Goal: Task Accomplishment & Management: Complete application form

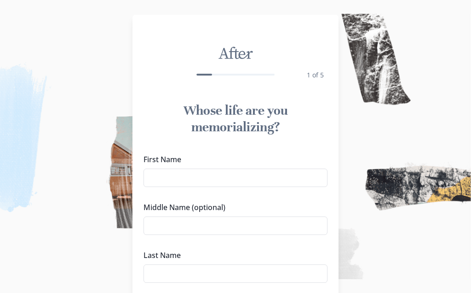
click at [187, 179] on input "First Name" at bounding box center [236, 177] width 184 height 18
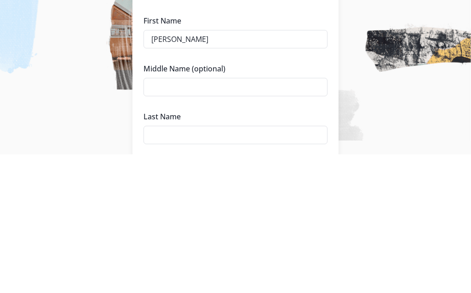
scroll to position [90, 0]
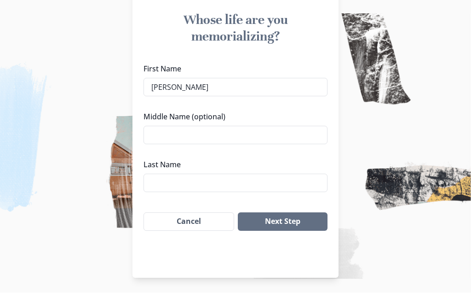
type input "[PERSON_NAME]"
click at [176, 138] on input "Middle Name (optional)" at bounding box center [236, 135] width 184 height 18
type input "[PERSON_NAME]"
click at [191, 185] on input "Last Name" at bounding box center [236, 183] width 184 height 18
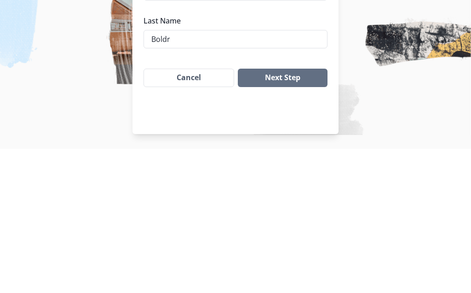
type input "[PERSON_NAME]"
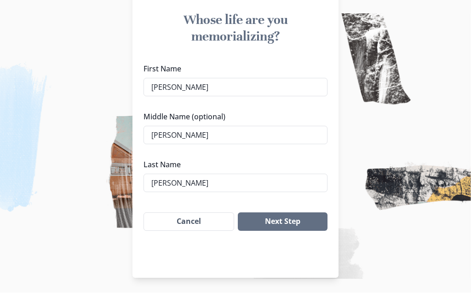
click at [292, 221] on button "Next Step" at bounding box center [283, 222] width 90 height 18
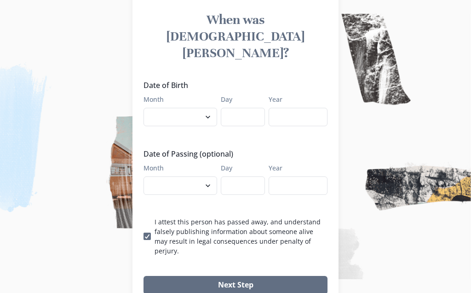
click at [209, 108] on select "January February March April May June July August September October November De…" at bounding box center [181, 117] width 74 height 18
select select "7"
click at [260, 108] on input "Day" at bounding box center [243, 117] width 44 height 18
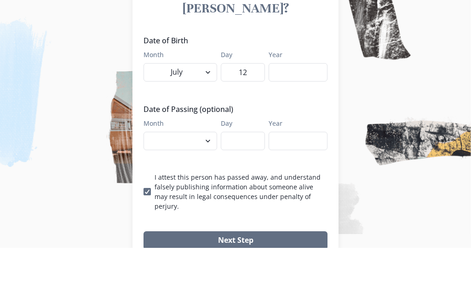
type input "12"
click at [311, 108] on input "Year" at bounding box center [298, 117] width 59 height 18
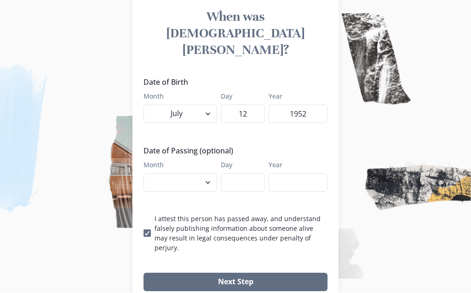
type input "1952"
click at [150, 230] on span at bounding box center [147, 233] width 7 height 7
click at [144, 233] on input "I attest this person has passed away, and understand falsely publishing informa…" at bounding box center [143, 233] width 0 height 0
checkbox input "false"
click at [257, 273] on button "Next Step" at bounding box center [236, 282] width 184 height 18
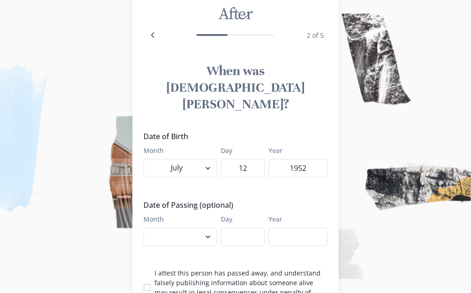
scroll to position [0, 0]
